Goal: Navigation & Orientation: Find specific page/section

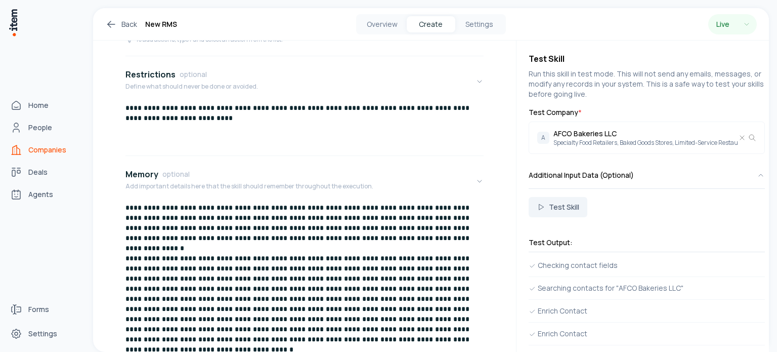
click at [44, 149] on span "Companies" at bounding box center [47, 150] width 38 height 10
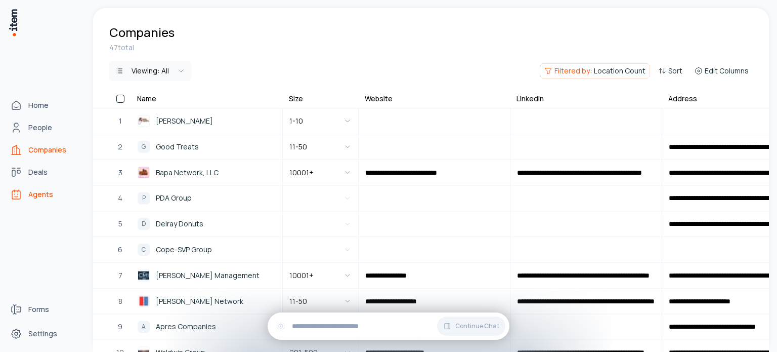
click at [43, 196] on span "Agents" at bounding box center [40, 194] width 25 height 10
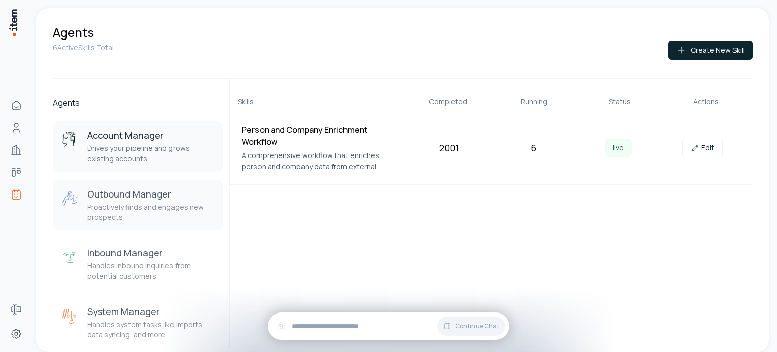
click at [153, 203] on p "Proactively finds and engages new prospects" at bounding box center [151, 212] width 128 height 20
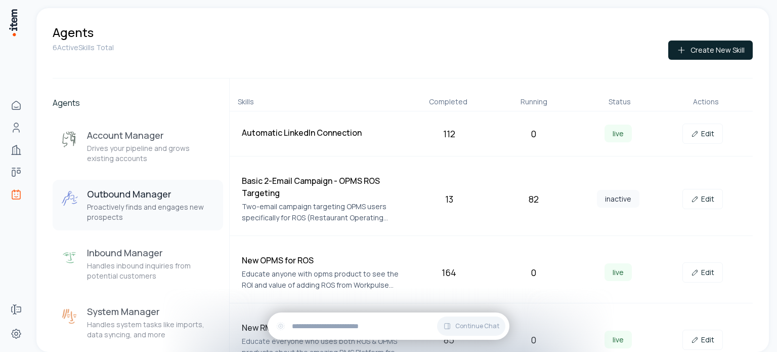
scroll to position [97, 0]
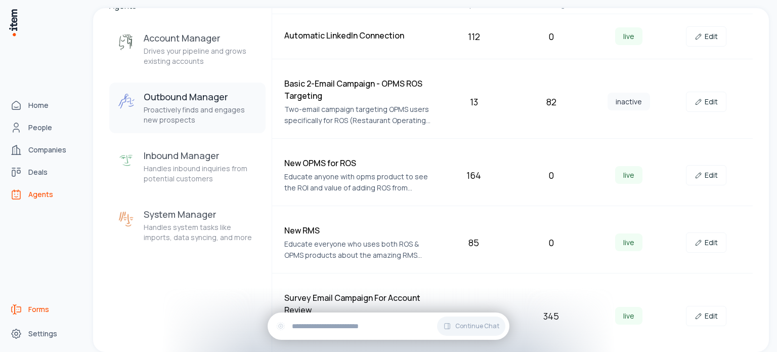
click at [43, 310] on span "Forms" at bounding box center [38, 309] width 21 height 10
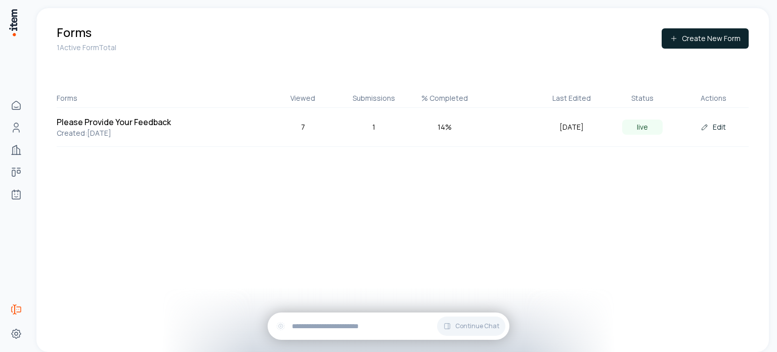
click at [373, 129] on div "1" at bounding box center [374, 126] width 71 height 11
click at [302, 124] on div "7" at bounding box center [303, 126] width 71 height 11
click at [445, 128] on div "14 %" at bounding box center [444, 126] width 71 height 11
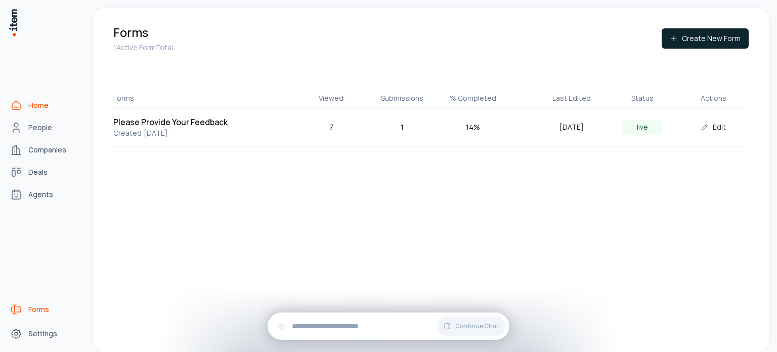
click at [40, 105] on span "Home" at bounding box center [38, 105] width 20 height 10
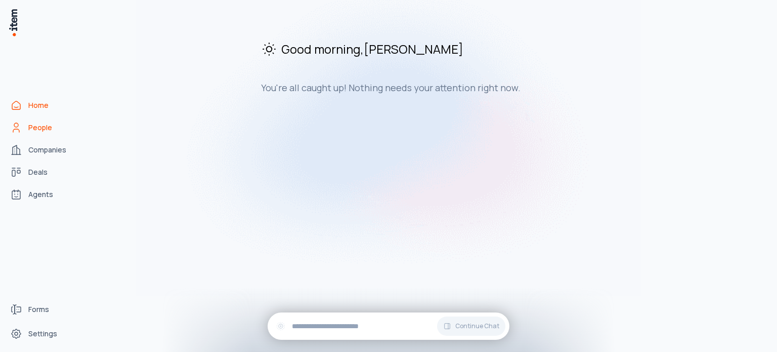
click at [44, 127] on span "People" at bounding box center [40, 127] width 24 height 10
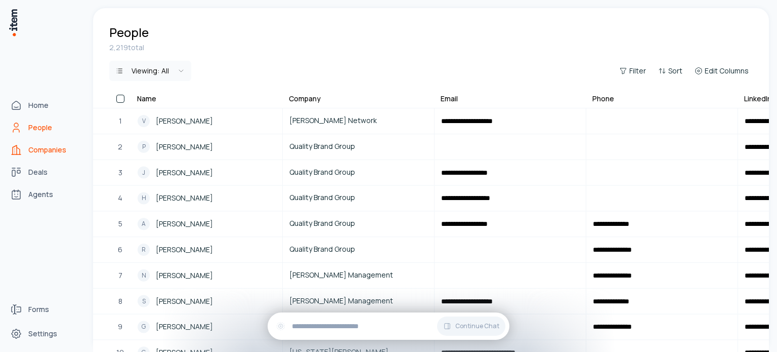
click at [47, 151] on span "Companies" at bounding box center [47, 150] width 38 height 10
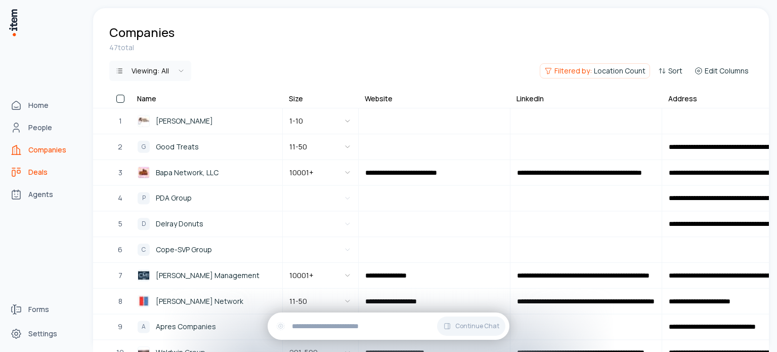
click at [49, 174] on link "Deals" at bounding box center [44, 172] width 77 height 20
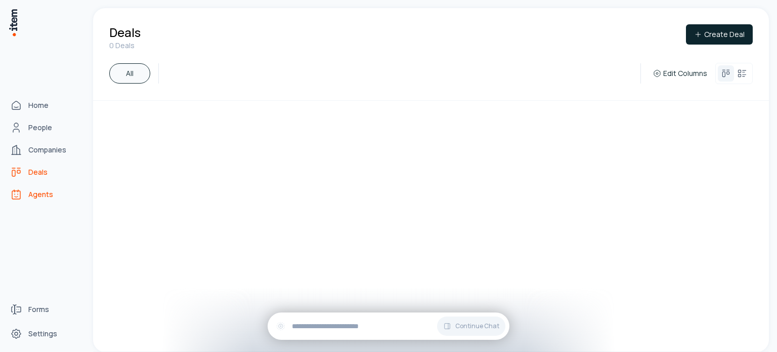
click at [40, 195] on span "Agents" at bounding box center [40, 194] width 25 height 10
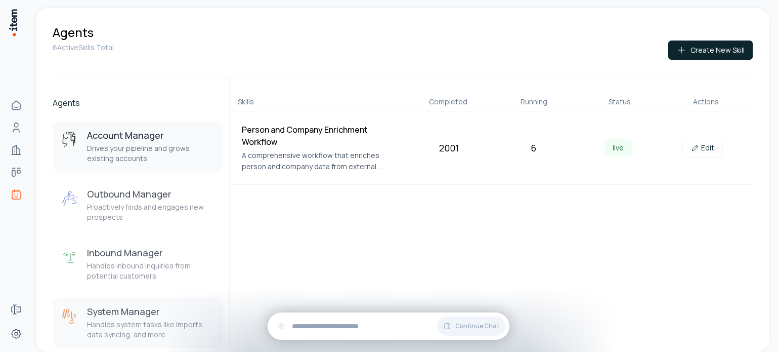
click at [115, 315] on h3 "System Manager" at bounding box center [151, 311] width 128 height 12
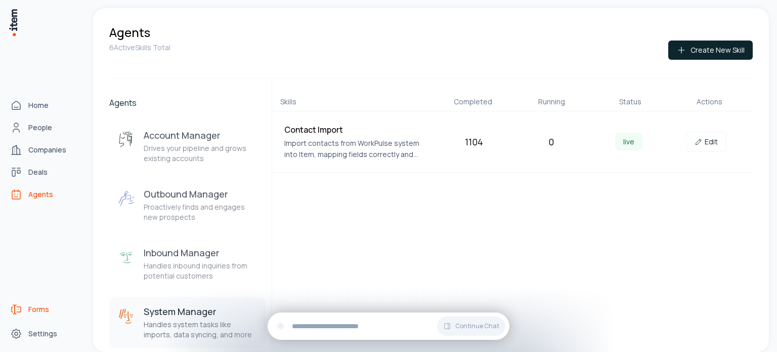
click at [43, 308] on span "Forms" at bounding box center [38, 309] width 21 height 10
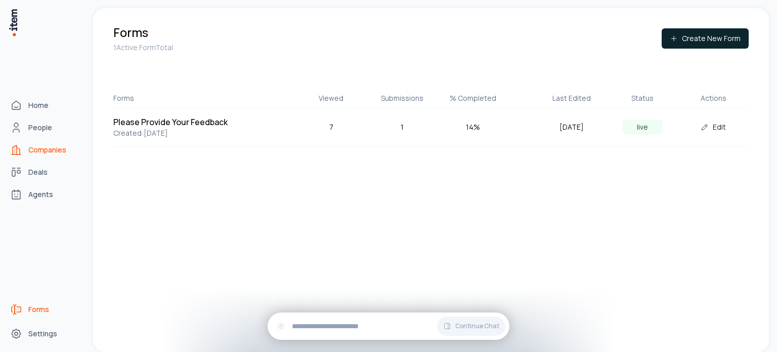
click at [49, 154] on span "Companies" at bounding box center [47, 150] width 38 height 10
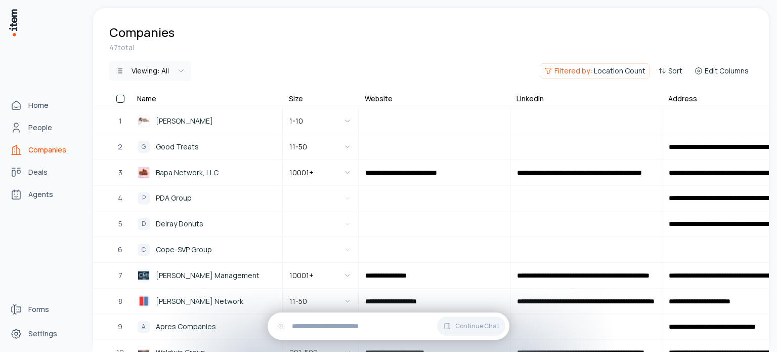
click at [53, 150] on span "Companies" at bounding box center [47, 150] width 38 height 10
click at [51, 194] on span "Agents" at bounding box center [40, 194] width 25 height 10
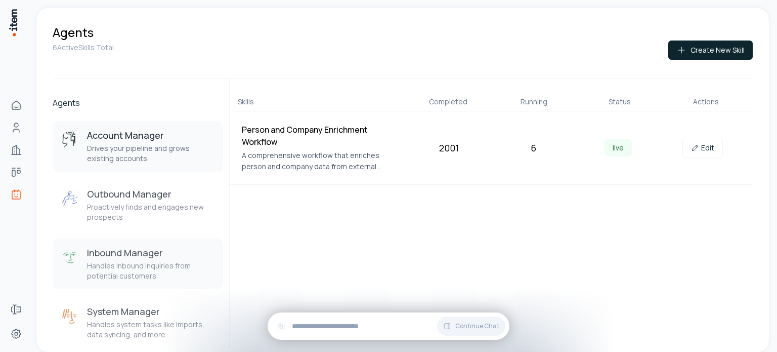
click at [134, 256] on h3 "Inbound Manager" at bounding box center [151, 252] width 128 height 12
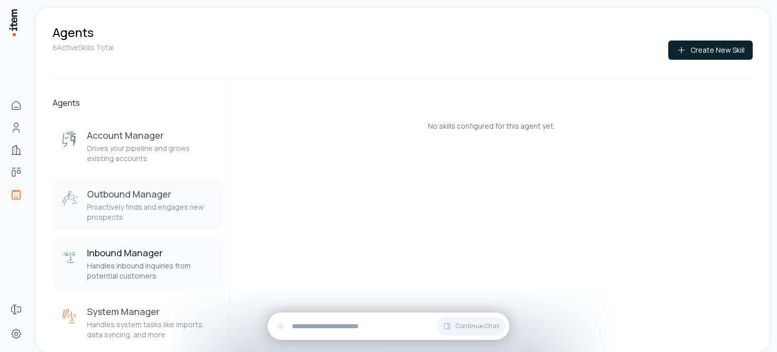
click at [134, 212] on p "Proactively finds and engages new prospects" at bounding box center [151, 212] width 128 height 20
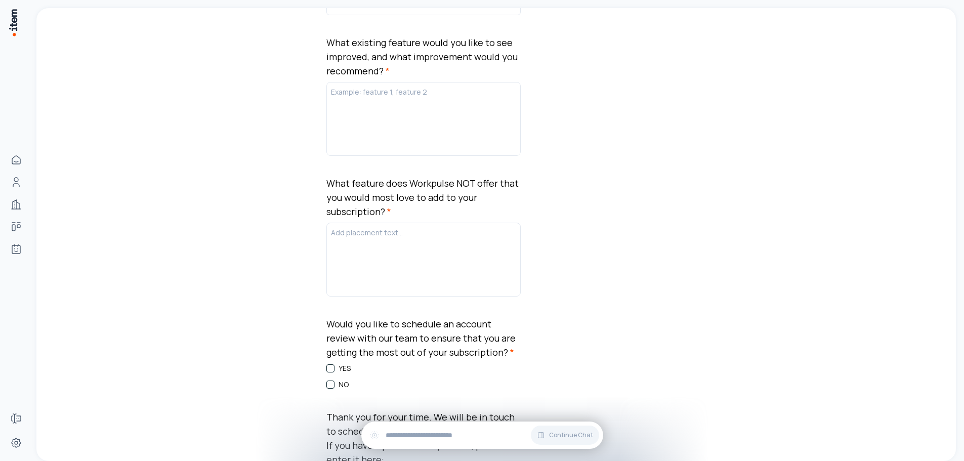
scroll to position [354, 0]
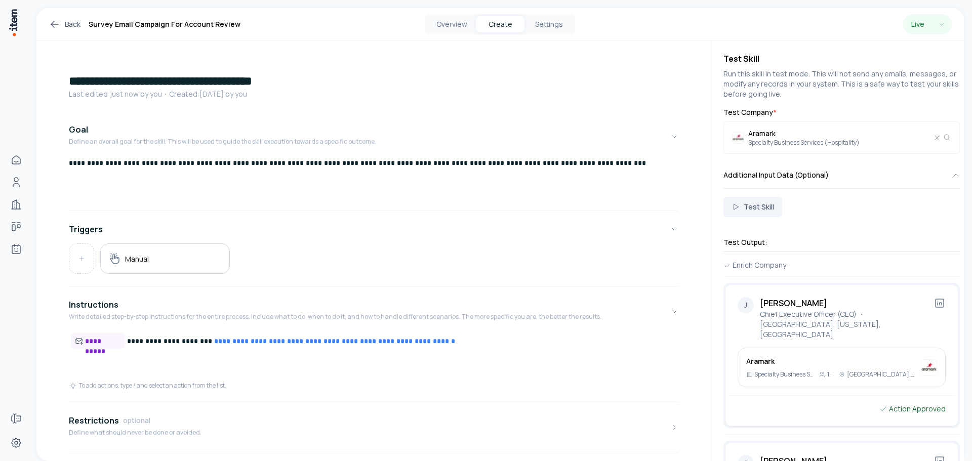
scroll to position [161, 0]
